Goal: Check status: Check status

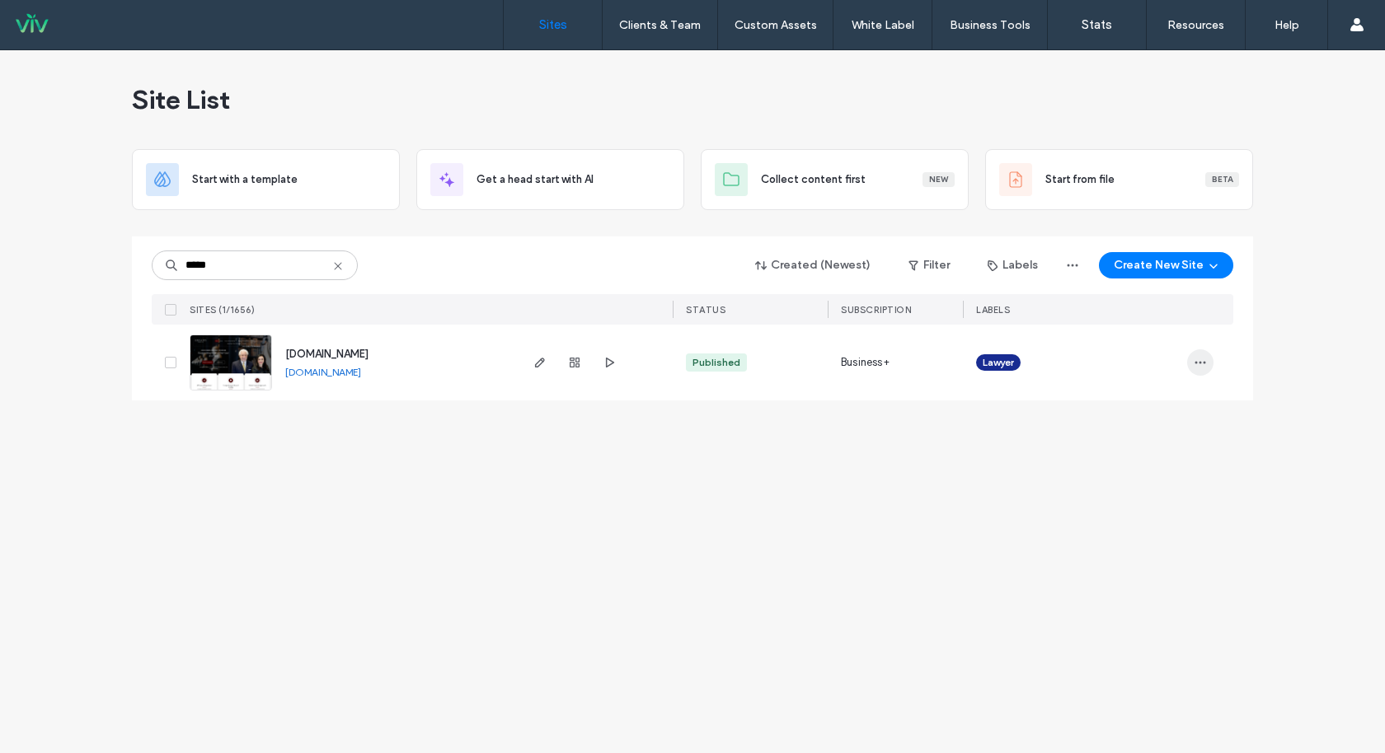
type input "*****"
click at [1199, 356] on icon "button" at bounding box center [1200, 362] width 13 height 13
click at [1128, 587] on span "Site Dashboard" at bounding box center [1136, 592] width 79 height 16
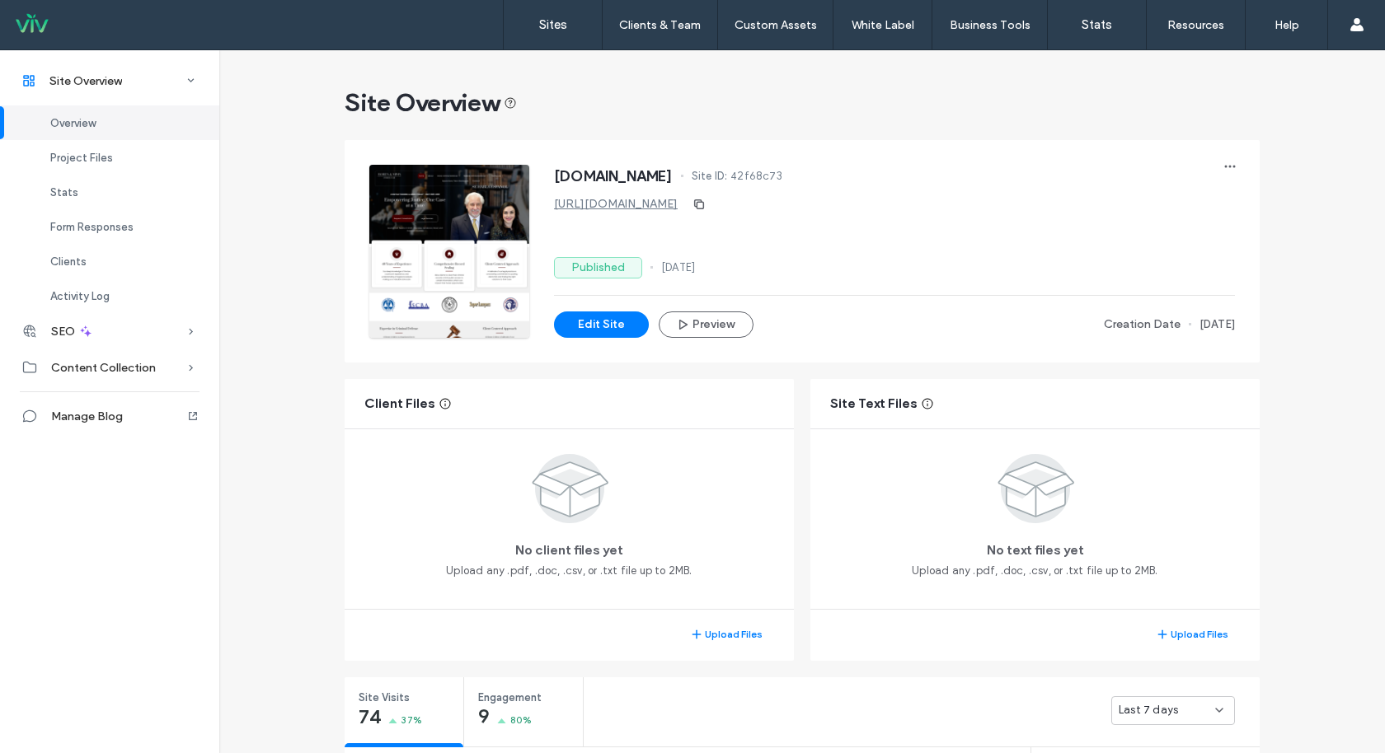
scroll to position [331, 0]
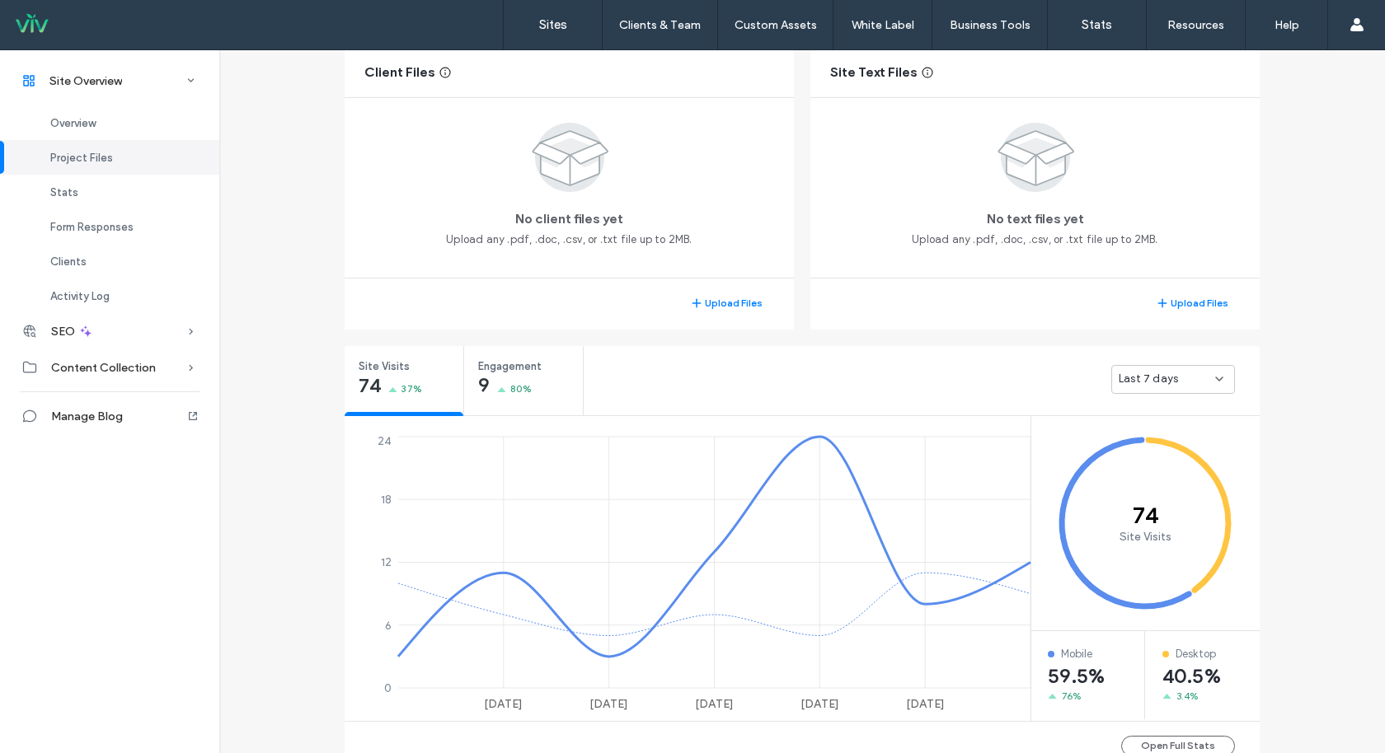
click at [1203, 362] on div "Last 7 days" at bounding box center [922, 379] width 676 height 66
click at [1199, 373] on div "Last 7 days" at bounding box center [1167, 379] width 96 height 16
click at [1192, 462] on div "Last 30 days" at bounding box center [1167, 466] width 123 height 29
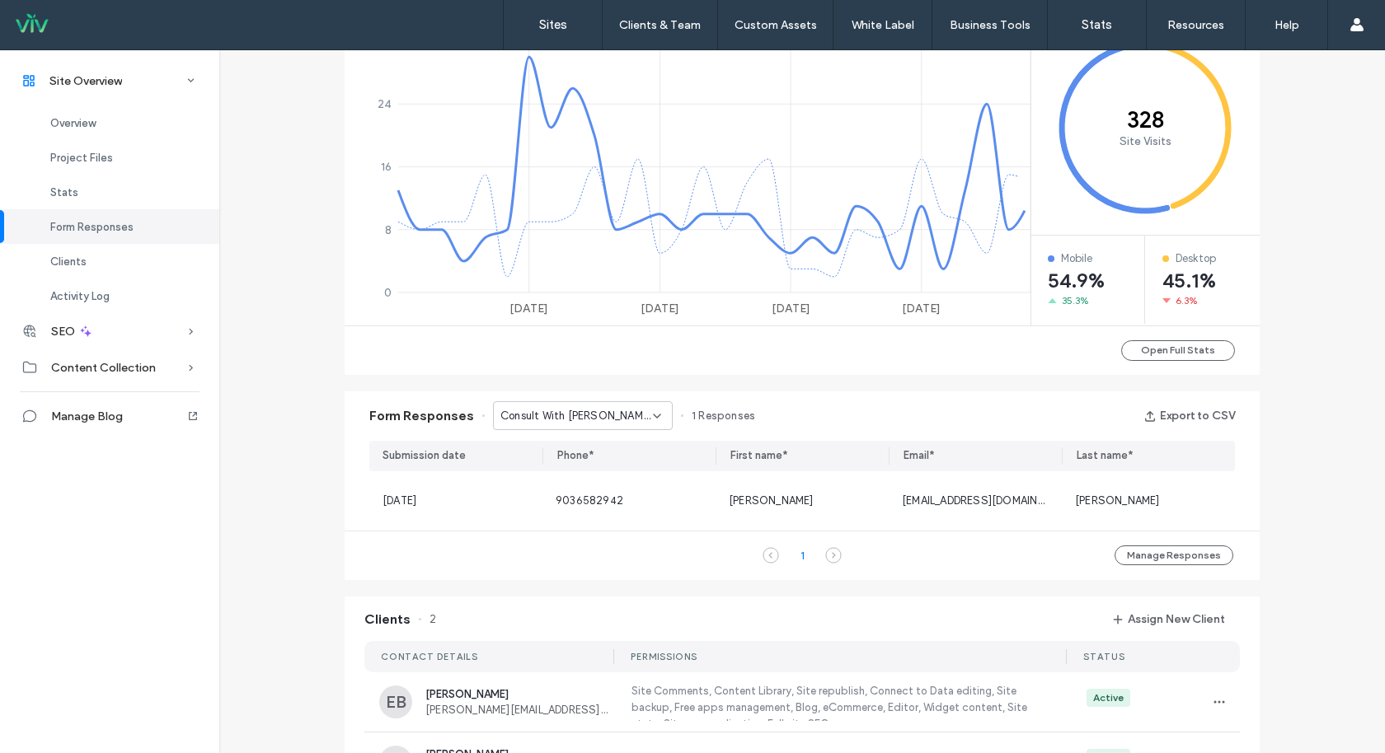
scroll to position [728, 0]
click at [608, 412] on span "Consult With Boren Law Today! - Immigration page" at bounding box center [576, 415] width 153 height 16
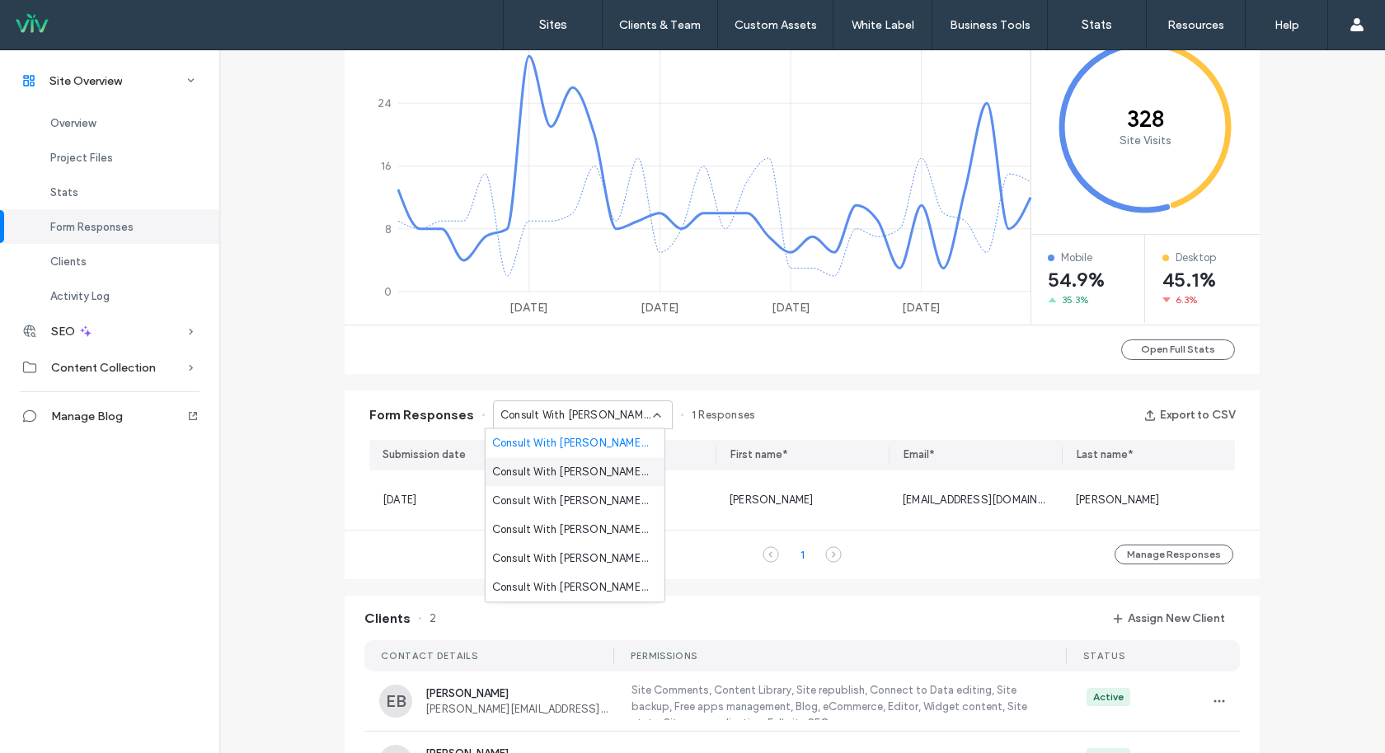
click at [595, 476] on span "Consult With Boren & Mims Today! - Assaults page" at bounding box center [571, 472] width 159 height 16
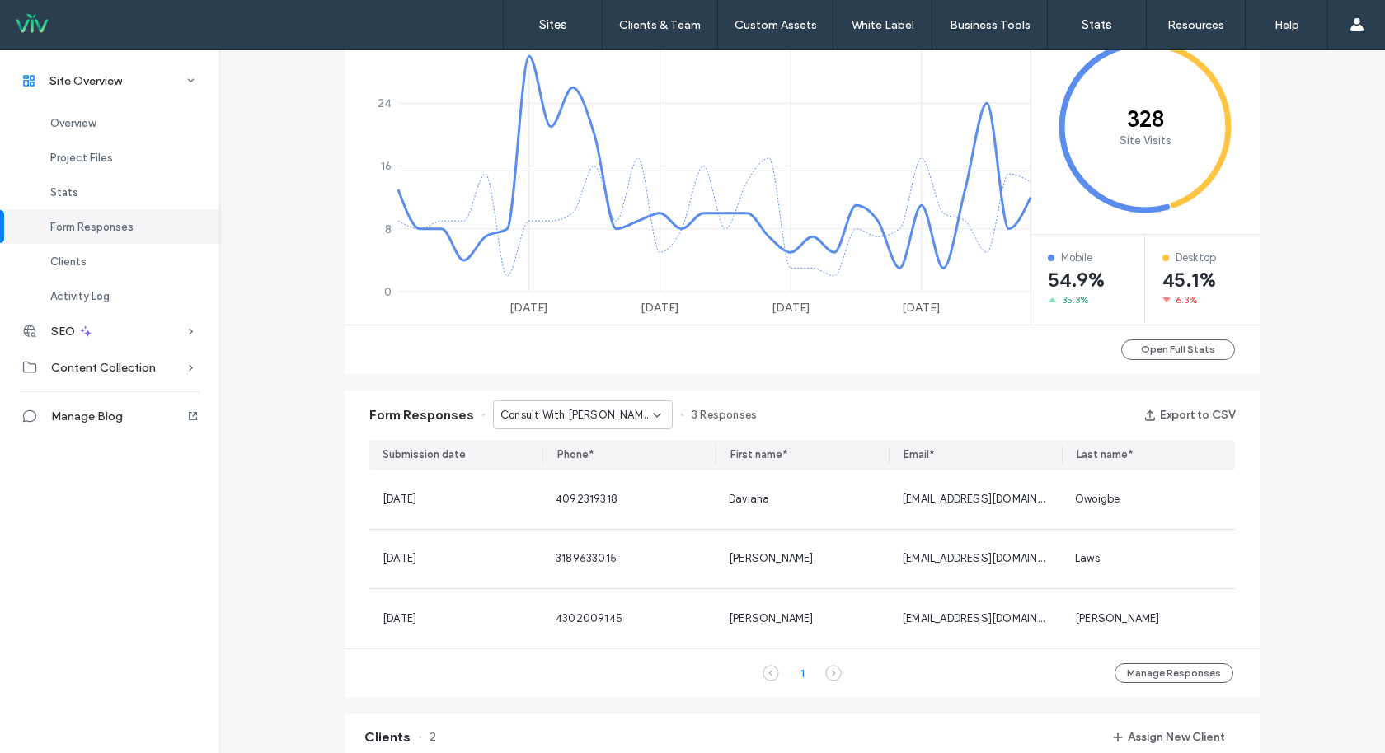
click at [634, 413] on span "Consult With Boren & Mims Today! - Assaults page" at bounding box center [576, 415] width 153 height 16
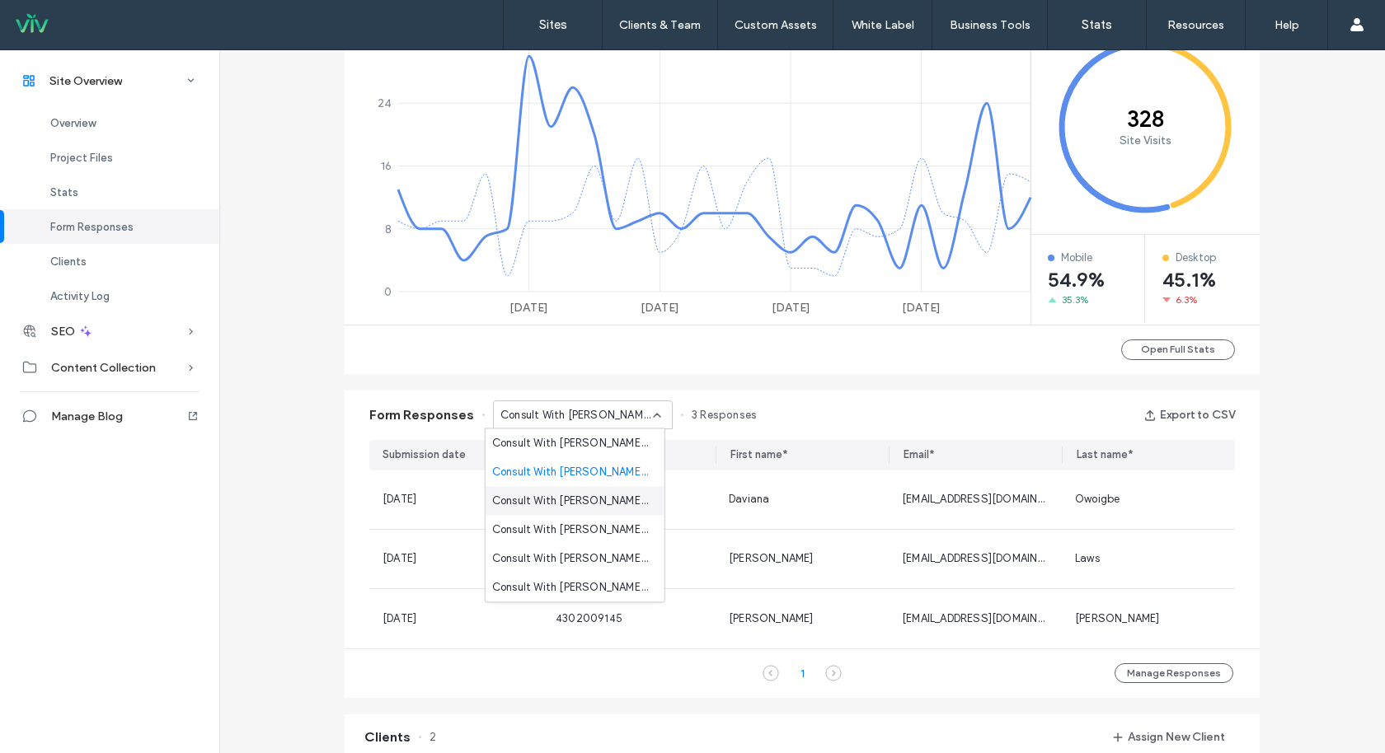
click at [609, 500] on span "Consult With Boren & Mims Today! - Child Protective Services page" at bounding box center [571, 501] width 159 height 16
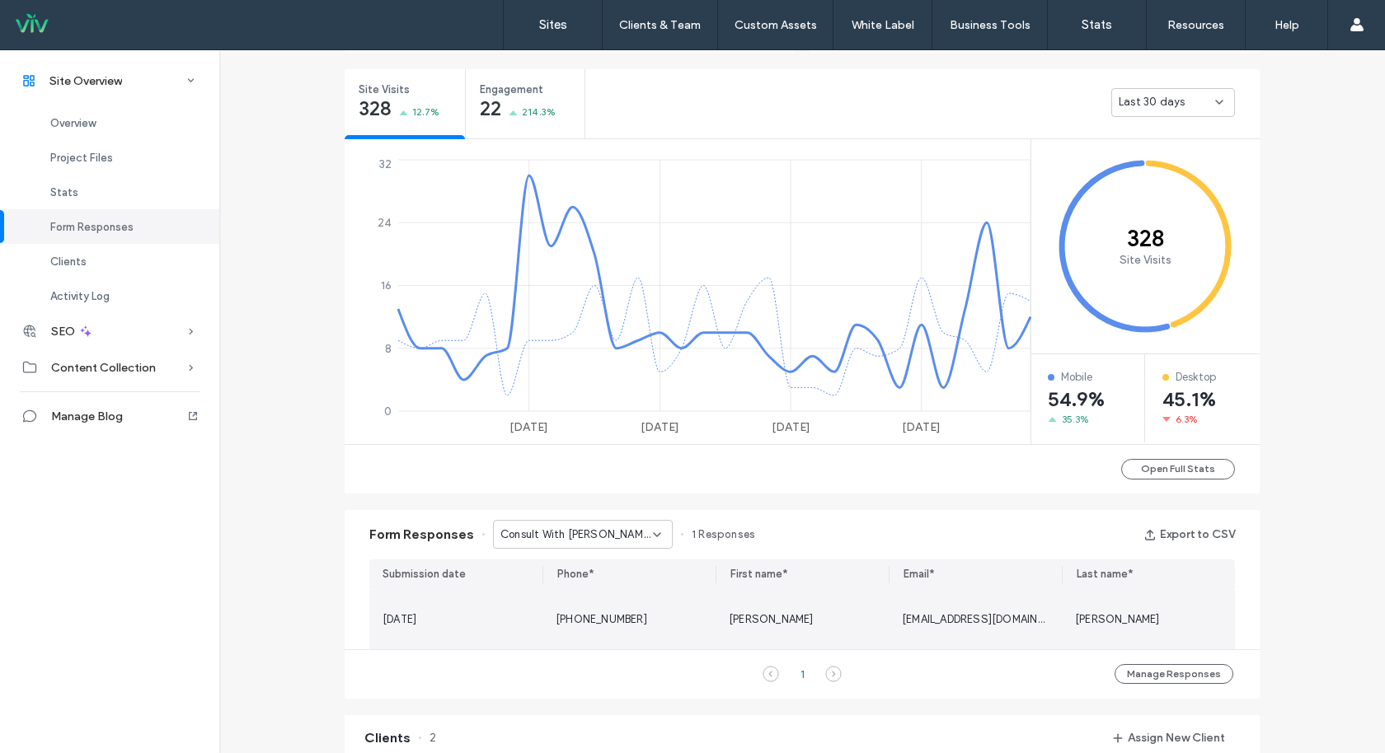
scroll to position [542, 0]
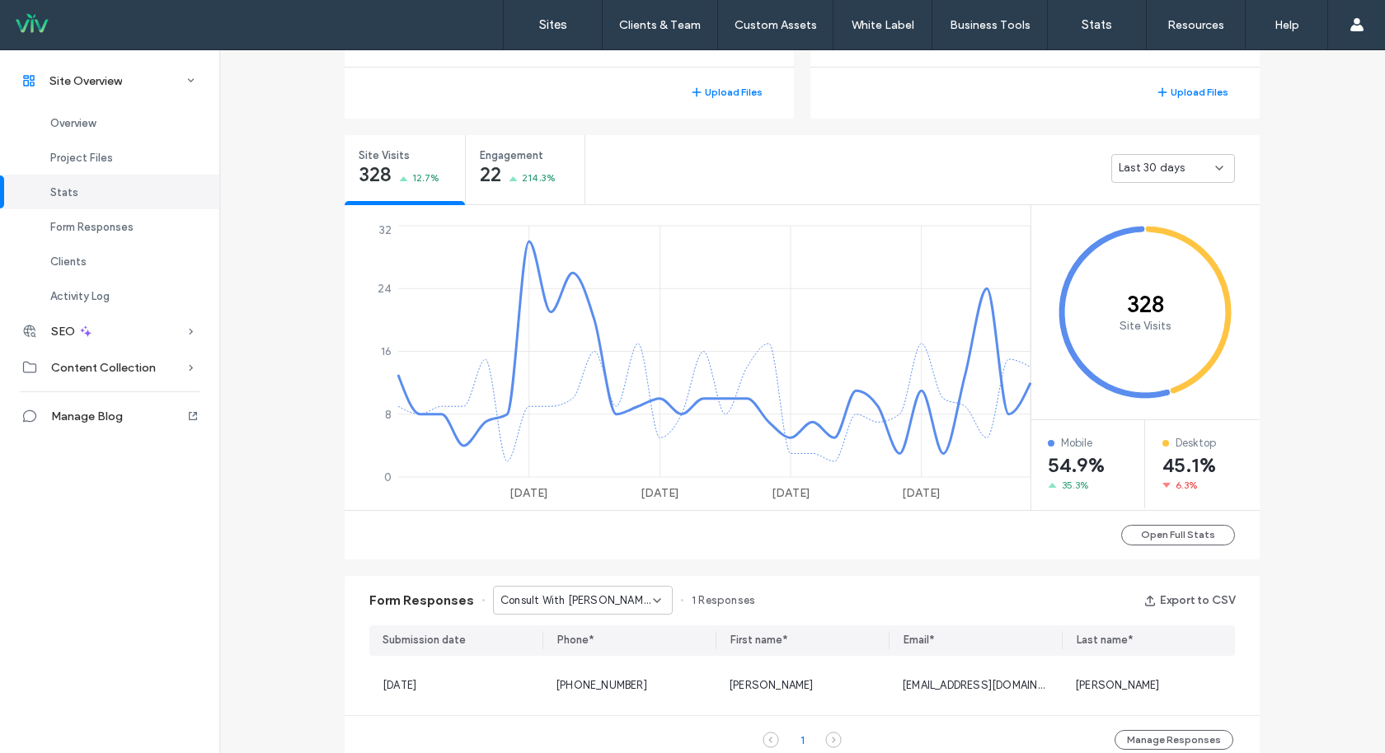
click at [1343, 373] on div "Site Overview www.borenmims.com Site ID: 42f68c73 https://www.borenmims.com Pub…" at bounding box center [802, 509] width 1166 height 2003
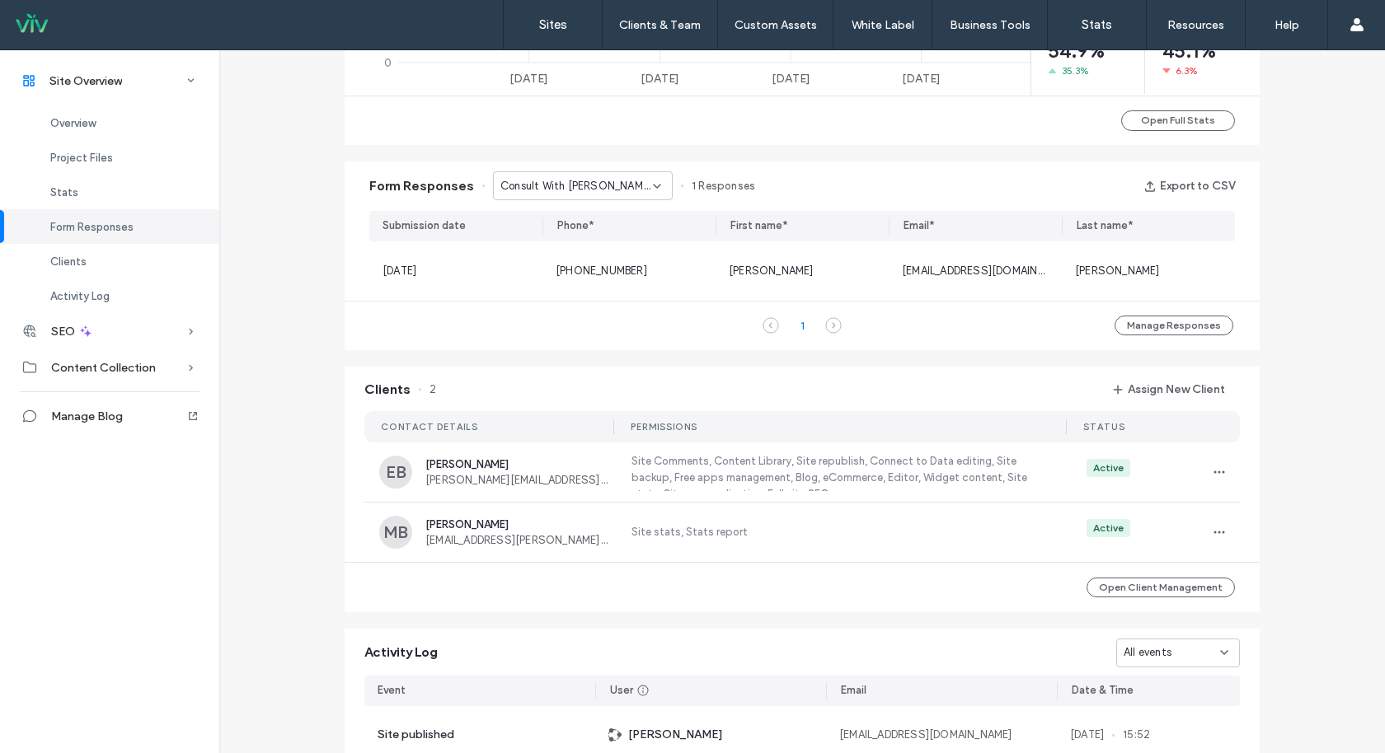
scroll to position [955, 0]
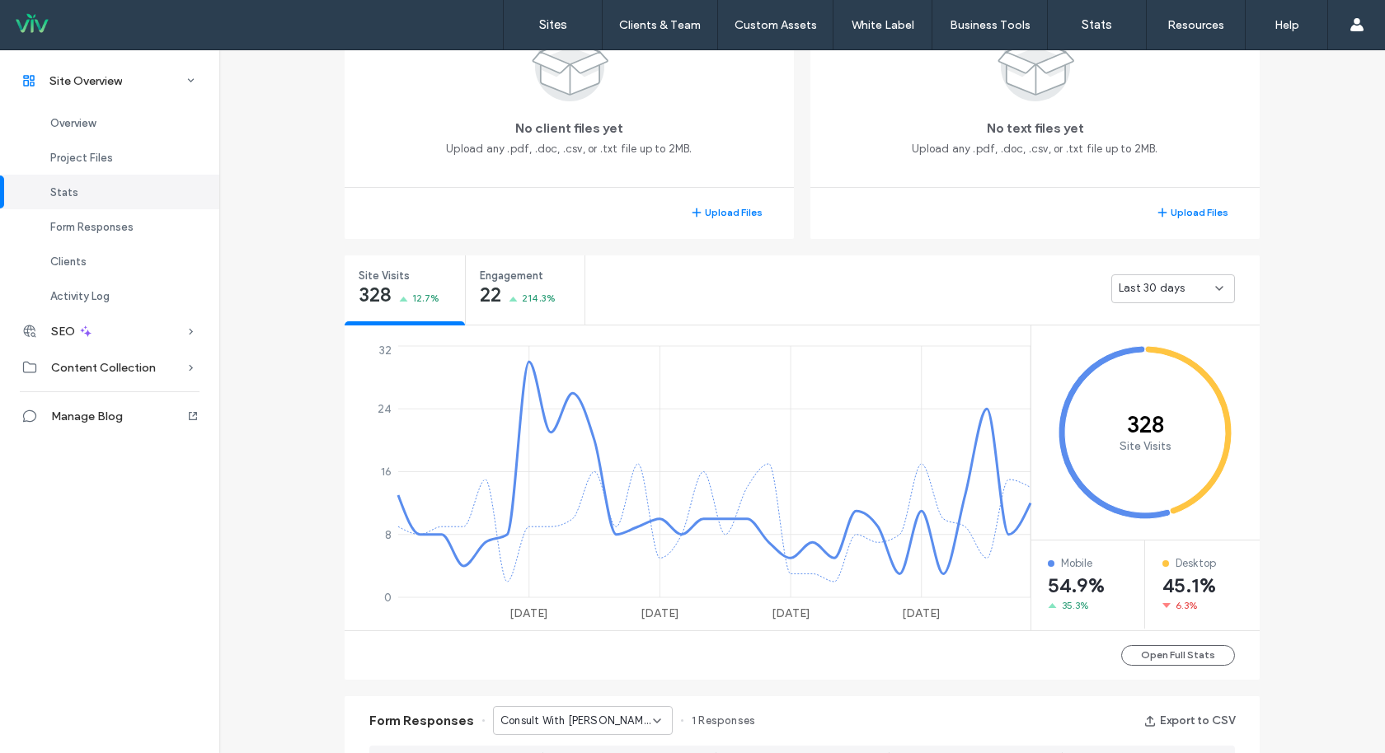
scroll to position [674, 0]
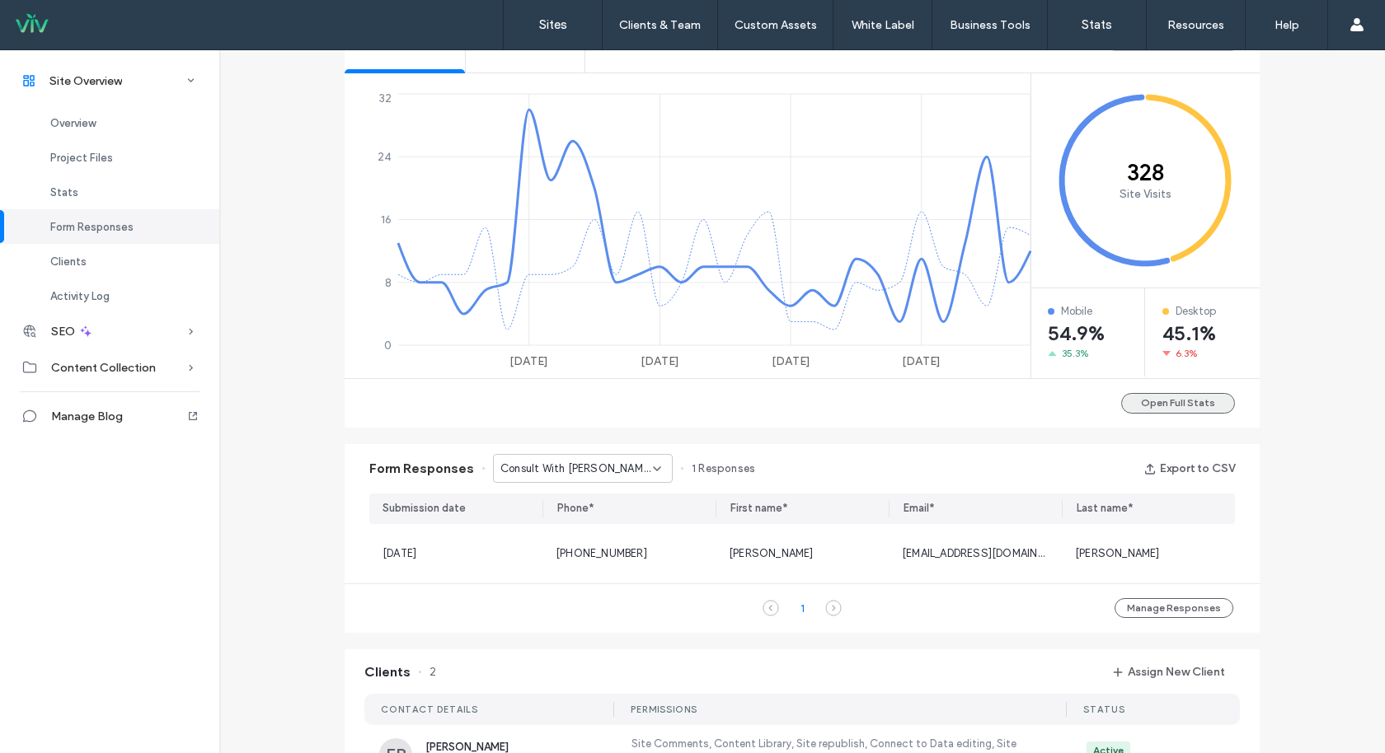
click at [1176, 398] on button "Open Full Stats" at bounding box center [1178, 403] width 114 height 21
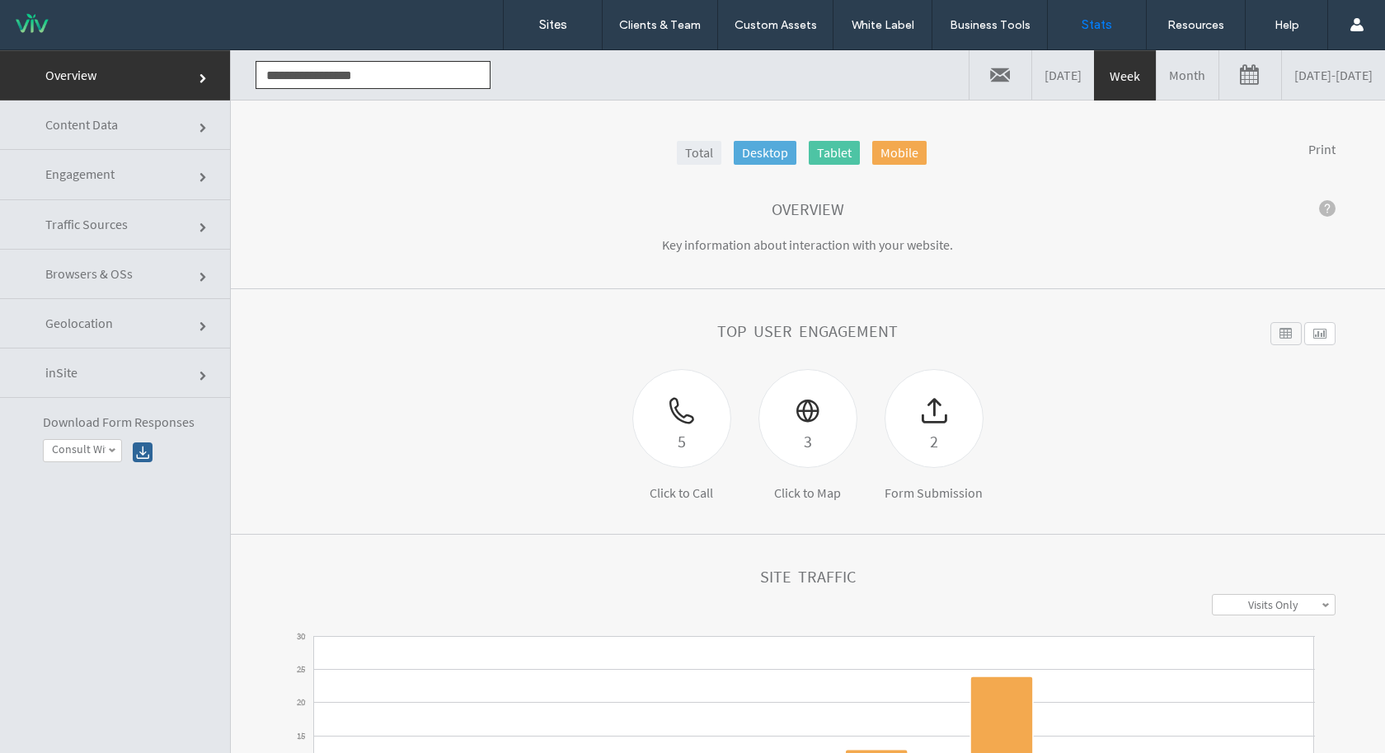
click at [1282, 88] on link "[DATE] - [DATE]" at bounding box center [1333, 74] width 103 height 49
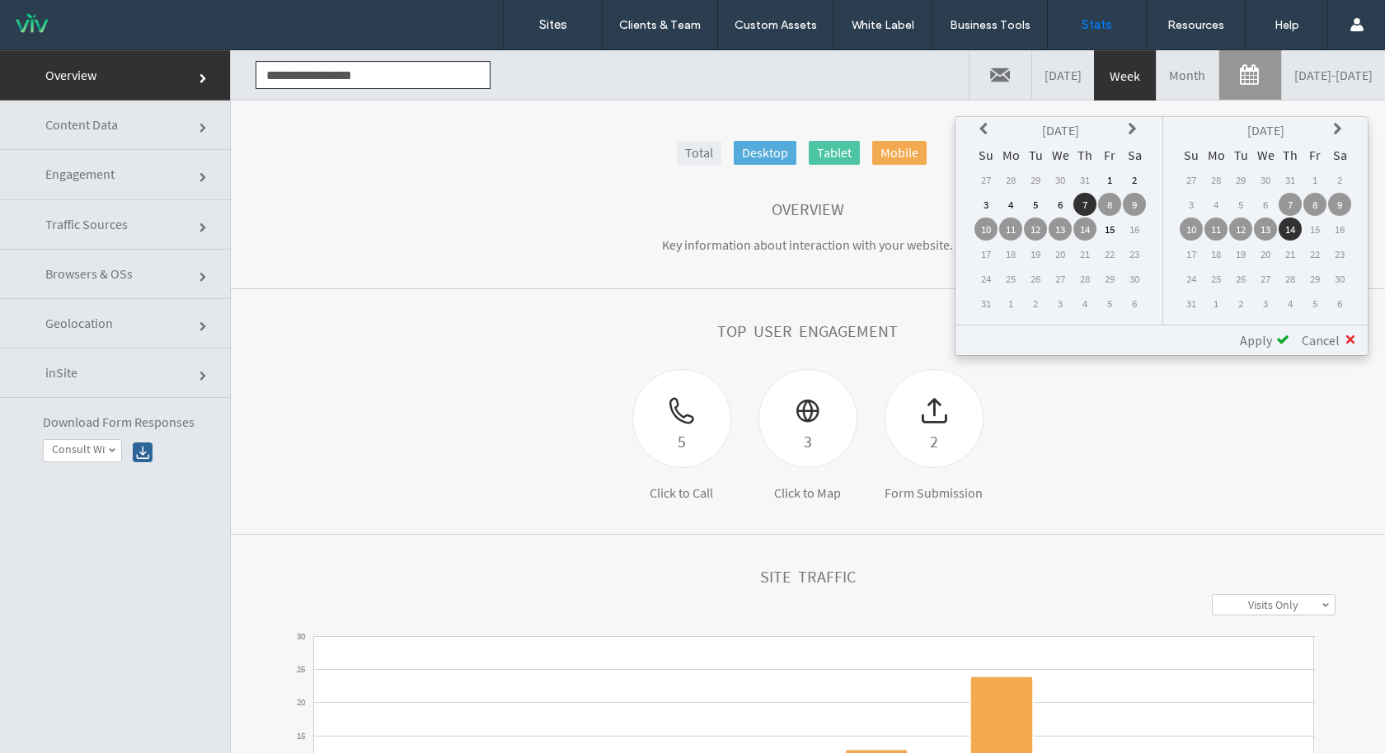
click at [985, 124] on icon at bounding box center [985, 129] width 13 height 13
click at [1038, 176] on td "1" at bounding box center [1035, 179] width 23 height 23
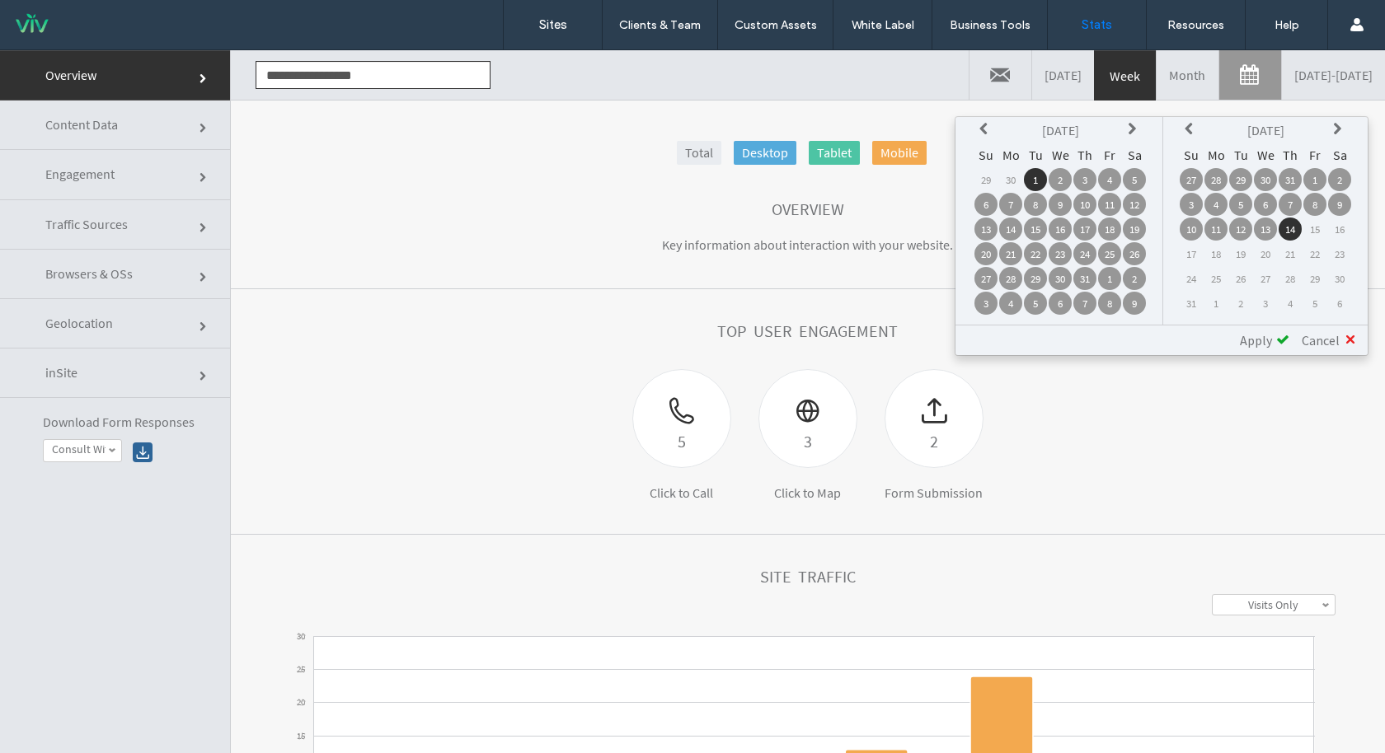
click at [1092, 276] on td "31" at bounding box center [1084, 278] width 23 height 23
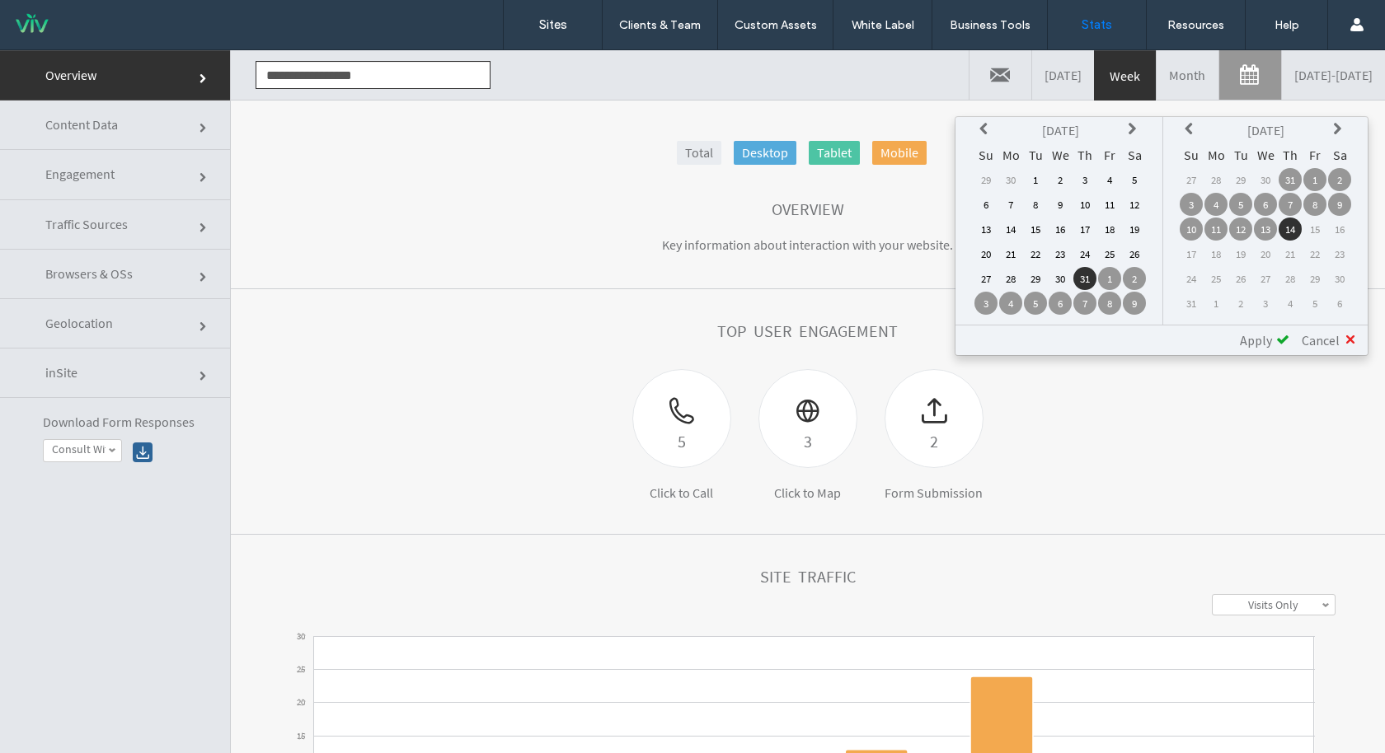
click at [1034, 179] on td "1" at bounding box center [1035, 179] width 23 height 23
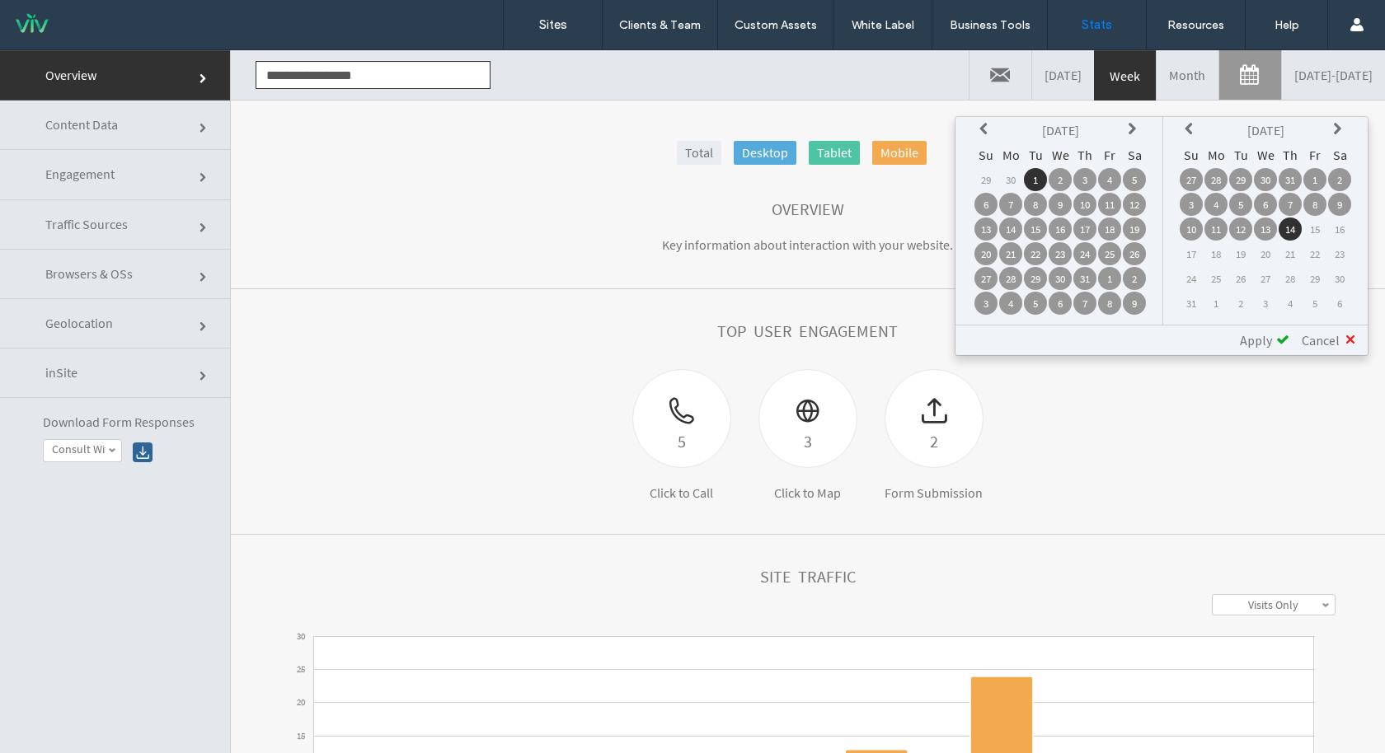
click at [1285, 175] on td "31" at bounding box center [1290, 179] width 23 height 23
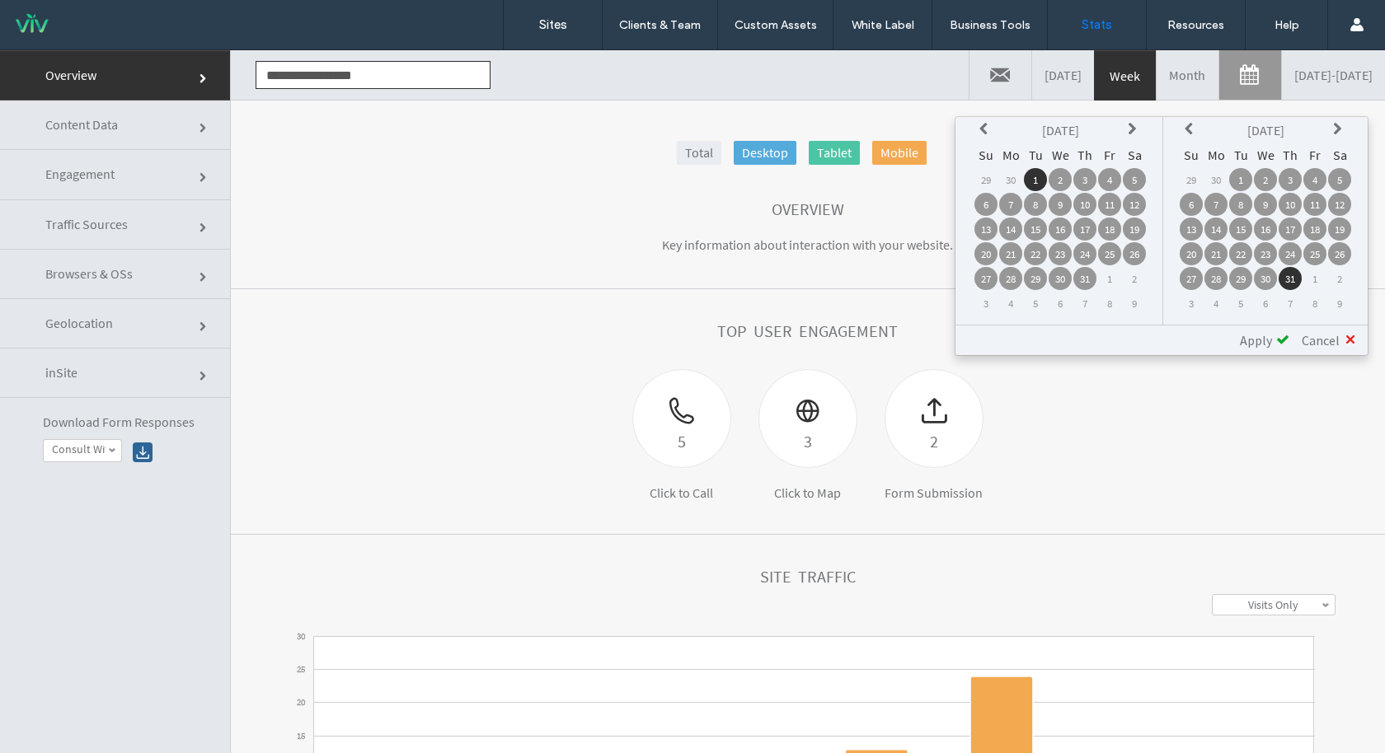
click at [1272, 340] on span "Apply" at bounding box center [1256, 340] width 32 height 16
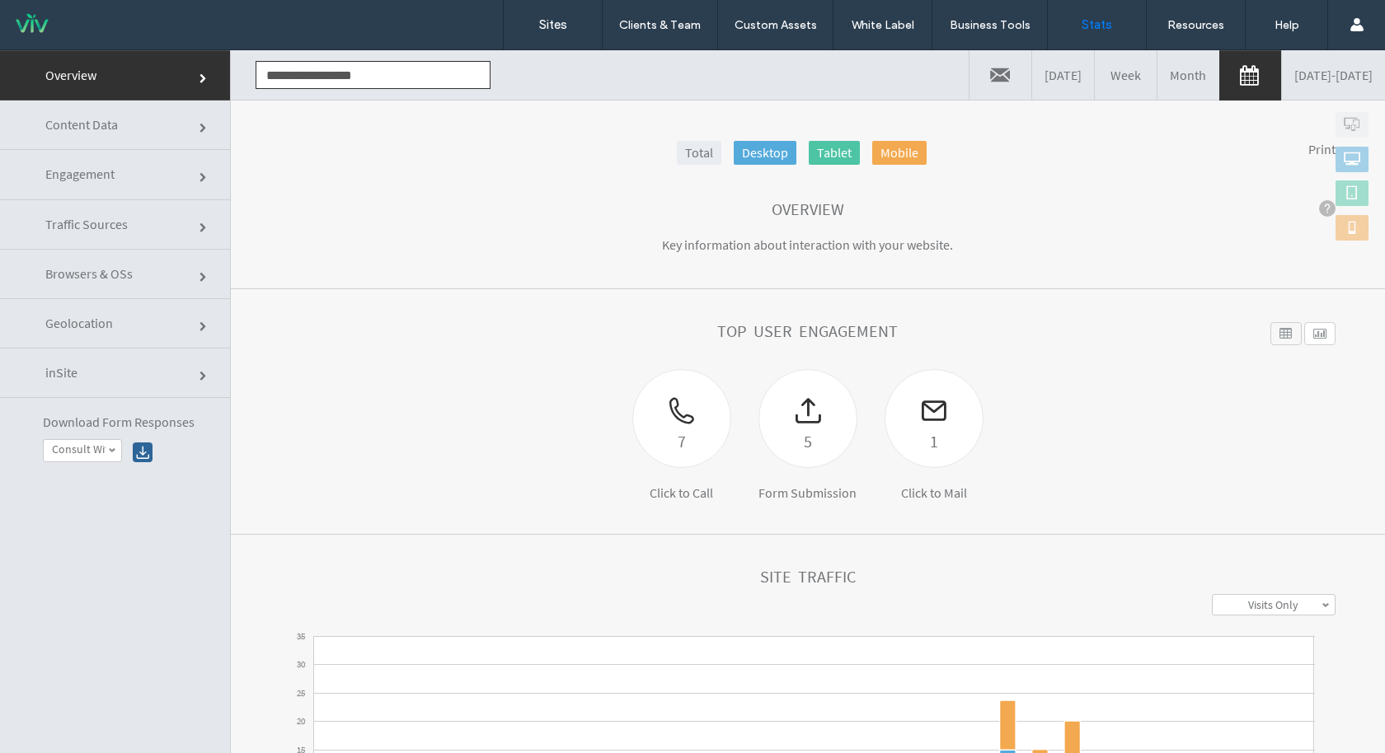
scroll to position [380, 0]
